Goal: Task Accomplishment & Management: Use online tool/utility

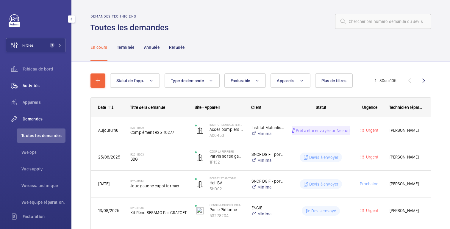
scroll to position [58, 0]
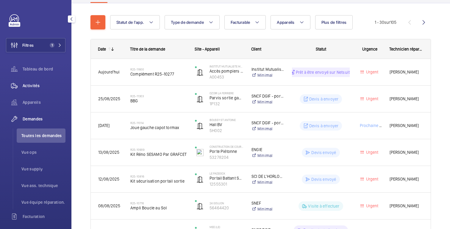
click at [40, 83] on font "Activités" at bounding box center [31, 85] width 17 height 5
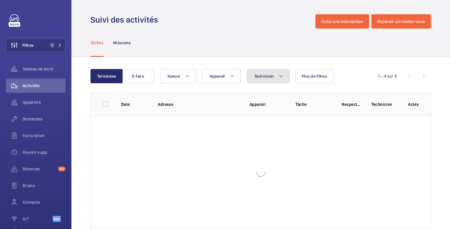
click at [260, 77] on font "Technicien" at bounding box center [264, 76] width 20 height 5
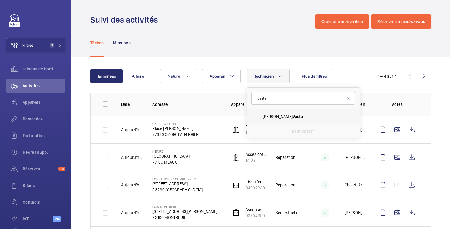
type input "vasta"
click at [266, 116] on span "[PERSON_NAME]" at bounding box center [304, 117] width 82 height 6
click at [262, 116] on input "[PERSON_NAME]" at bounding box center [256, 117] width 12 height 12
checkbox input "true"
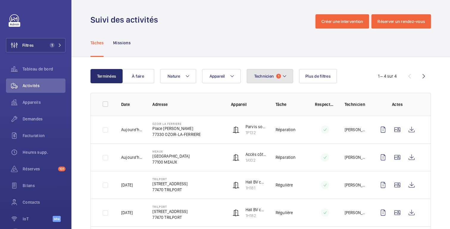
click at [285, 77] on mat-icon at bounding box center [284, 76] width 5 height 7
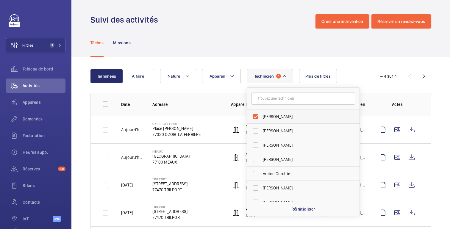
click at [259, 113] on label "[PERSON_NAME]" at bounding box center [299, 117] width 104 height 14
click at [259, 113] on input "[PERSON_NAME]" at bounding box center [256, 117] width 12 height 12
checkbox input "false"
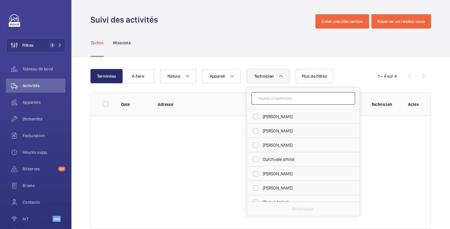
click at [262, 97] on input "text" at bounding box center [304, 98] width 104 height 13
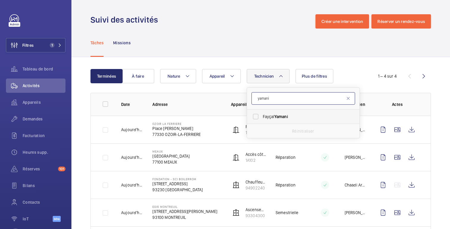
type input "yamani"
click at [266, 119] on span "[PERSON_NAME]" at bounding box center [304, 117] width 82 height 6
click at [262, 119] on input "[PERSON_NAME]" at bounding box center [256, 117] width 12 height 12
checkbox input "true"
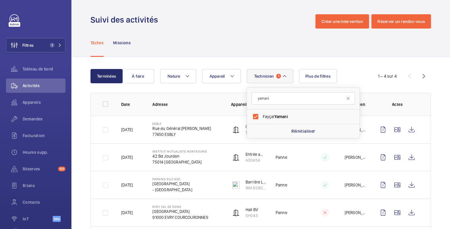
click at [238, 55] on div "Tâches Missions" at bounding box center [261, 43] width 341 height 28
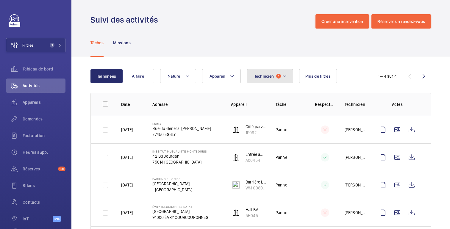
click at [270, 81] on button "Technicien 1" at bounding box center [270, 76] width 47 height 14
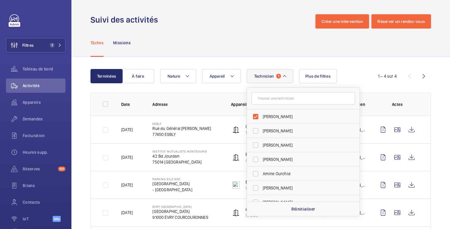
click at [277, 52] on div "Tâches Missions" at bounding box center [261, 43] width 341 height 28
